Goal: Task Accomplishment & Management: Manage account settings

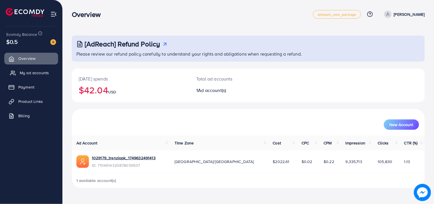
click at [41, 74] on span "My ad accounts" at bounding box center [34, 73] width 29 height 6
